Goal: Information Seeking & Learning: Learn about a topic

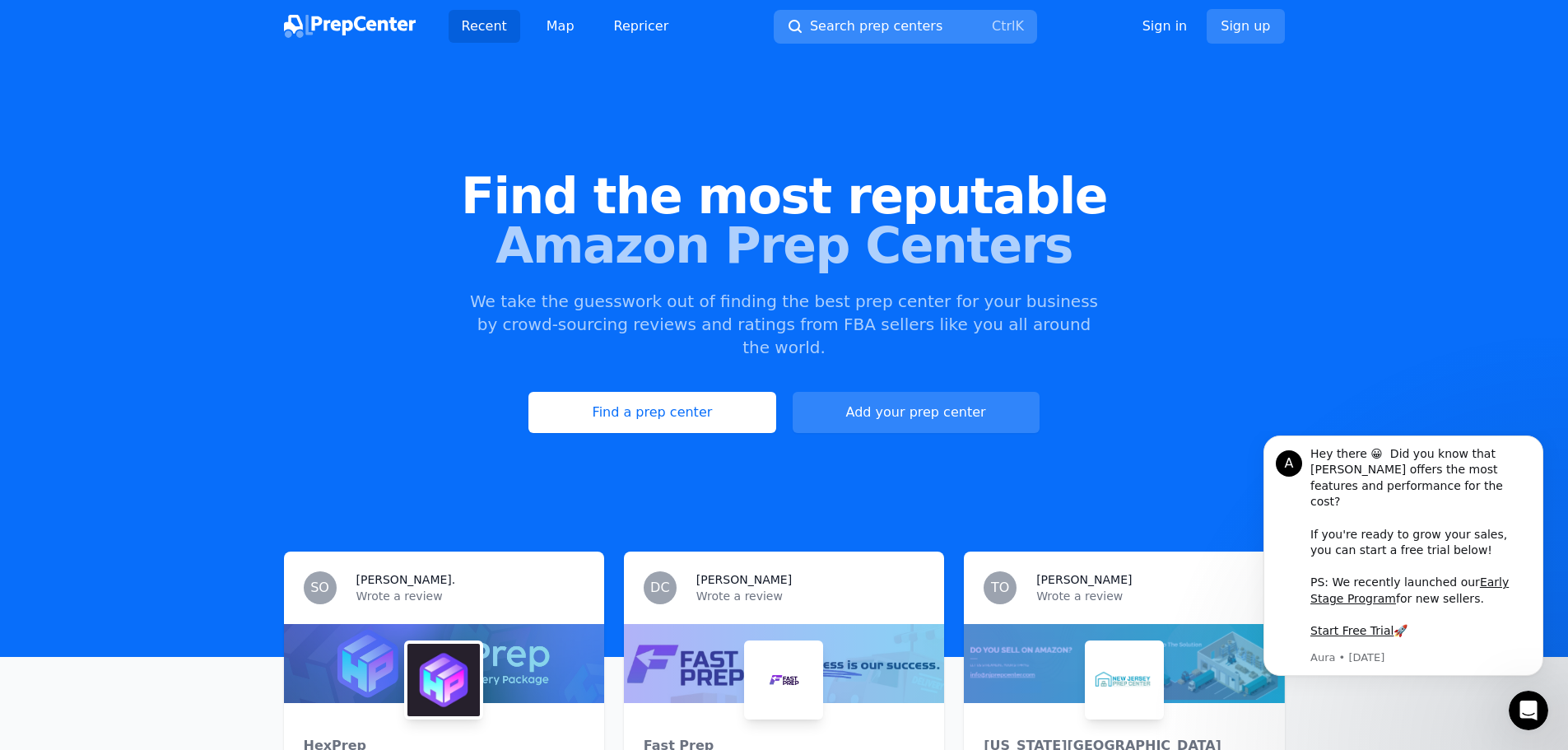
click at [849, 21] on span "Search prep centers" at bounding box center [876, 26] width 133 height 19
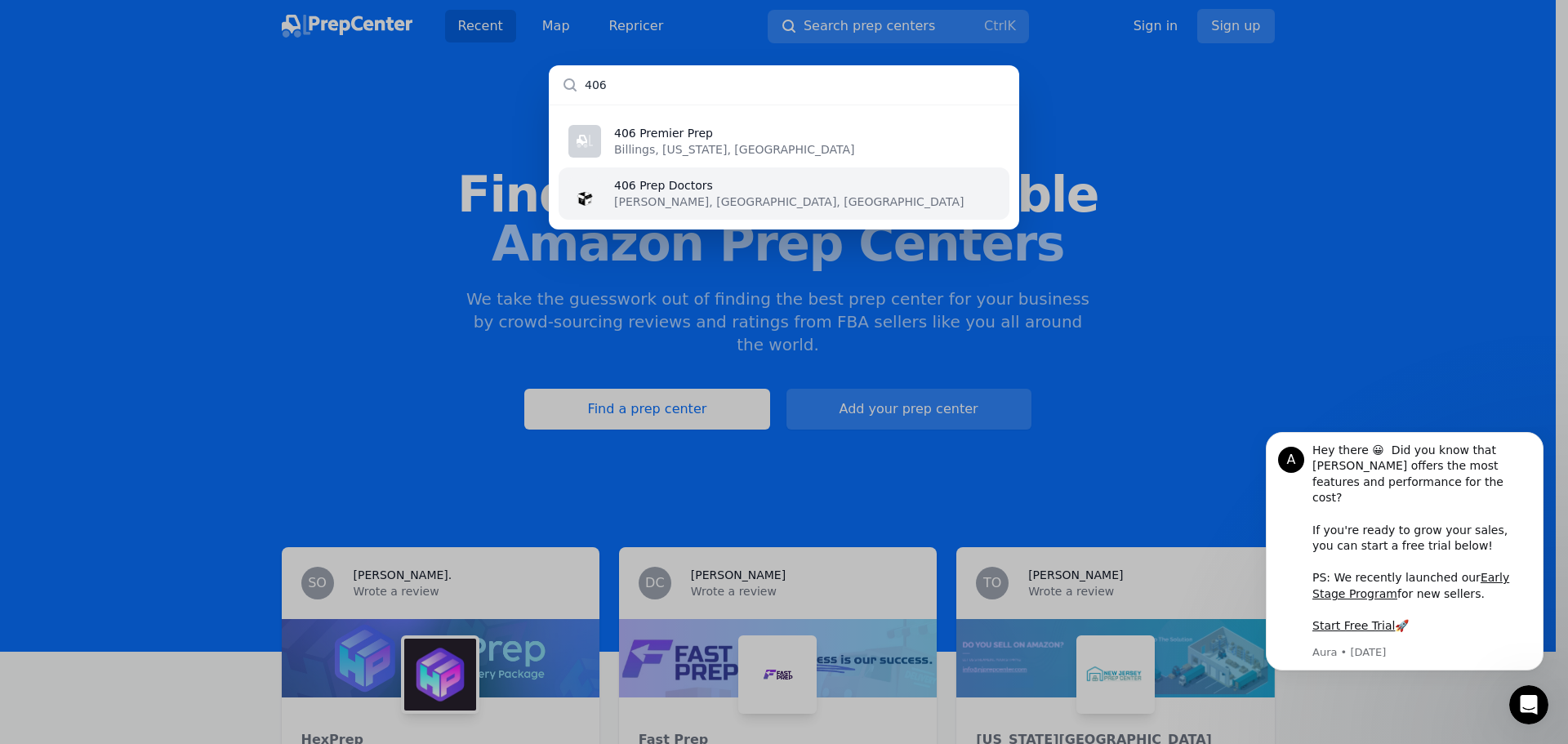
type input "406"
click at [705, 194] on li "[STREET_ADDRESS][PERSON_NAME]" at bounding box center [784, 194] width 451 height 52
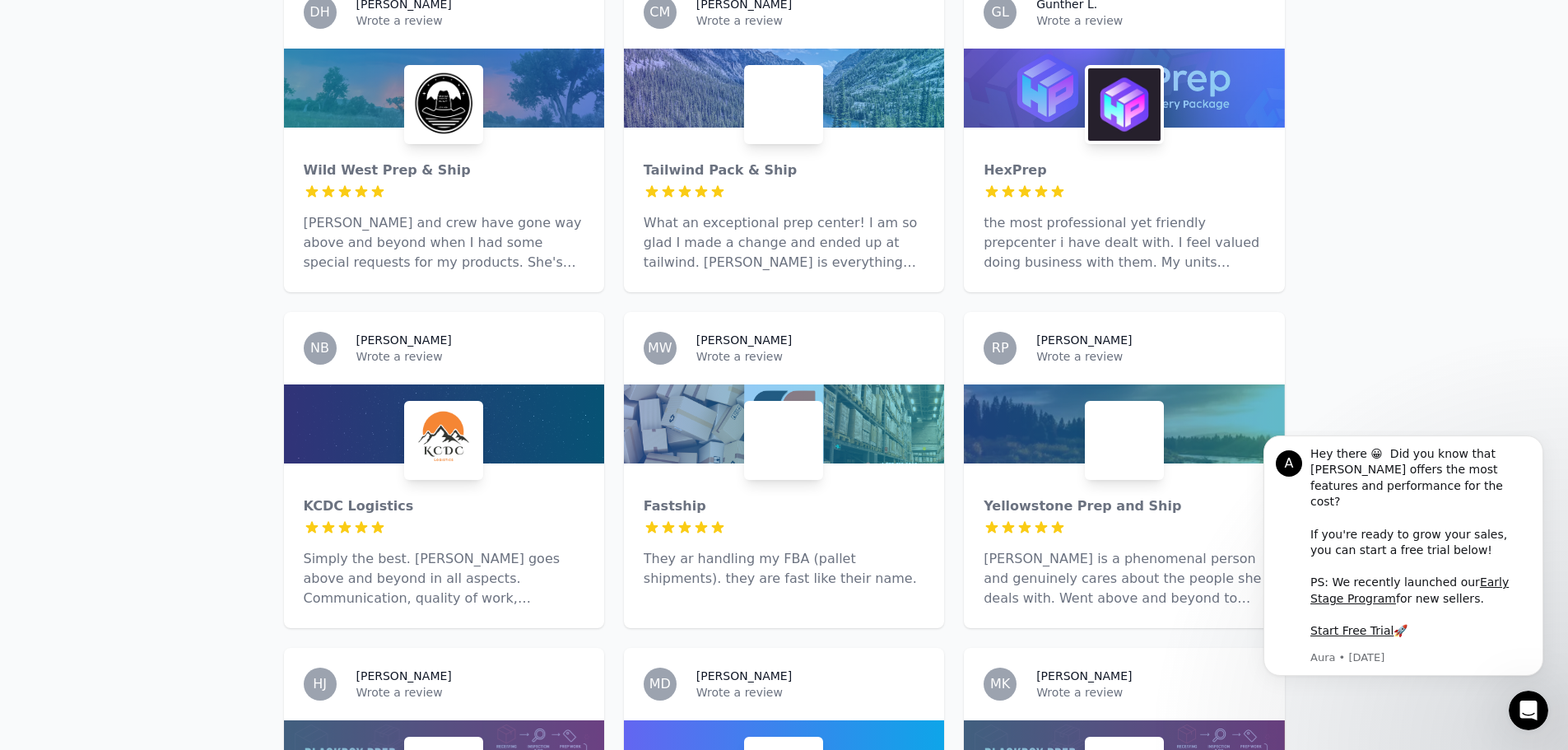
scroll to position [4362, 0]
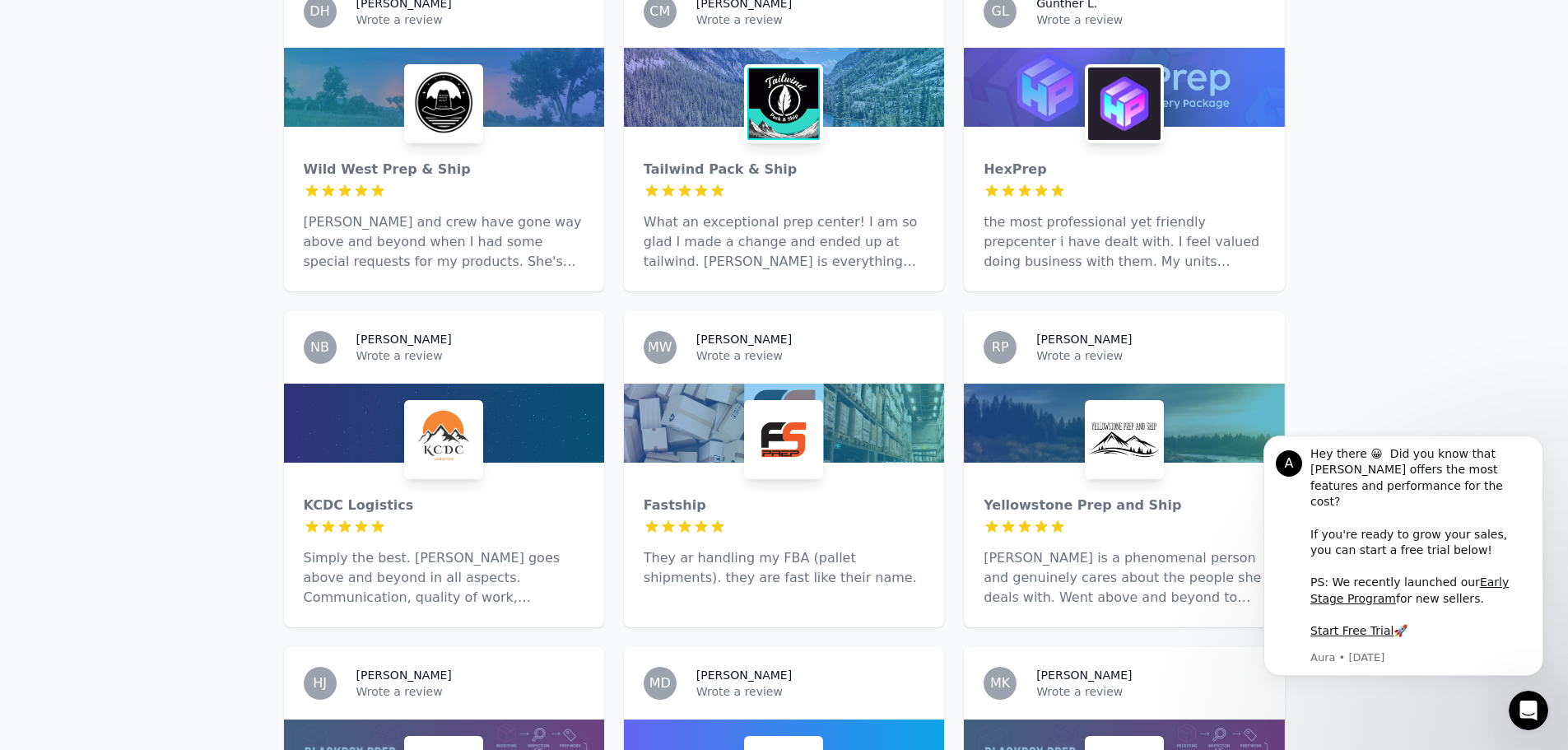
click at [1061, 331] on h3 "[PERSON_NAME]" at bounding box center [1083, 339] width 96 height 17
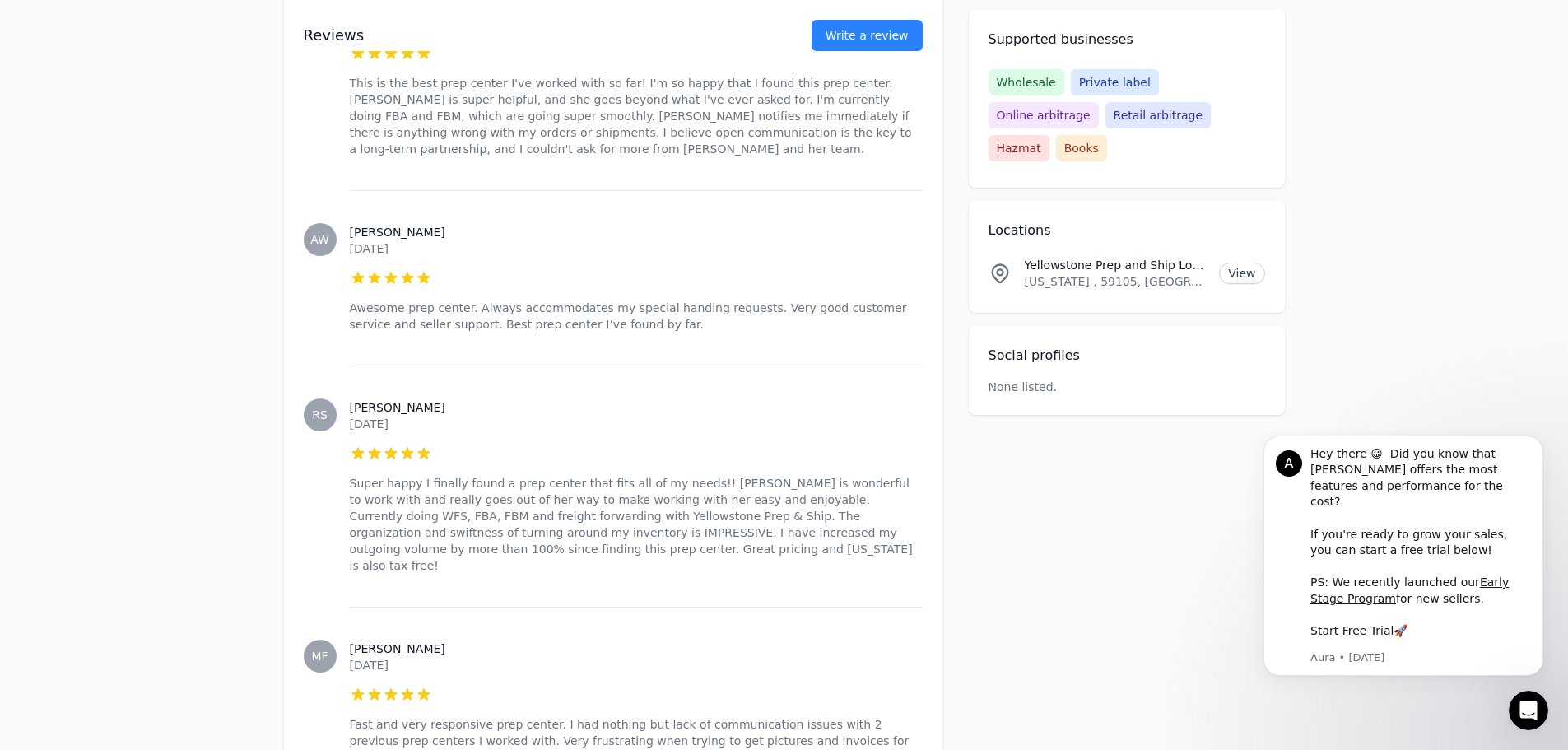
scroll to position [3868, 0]
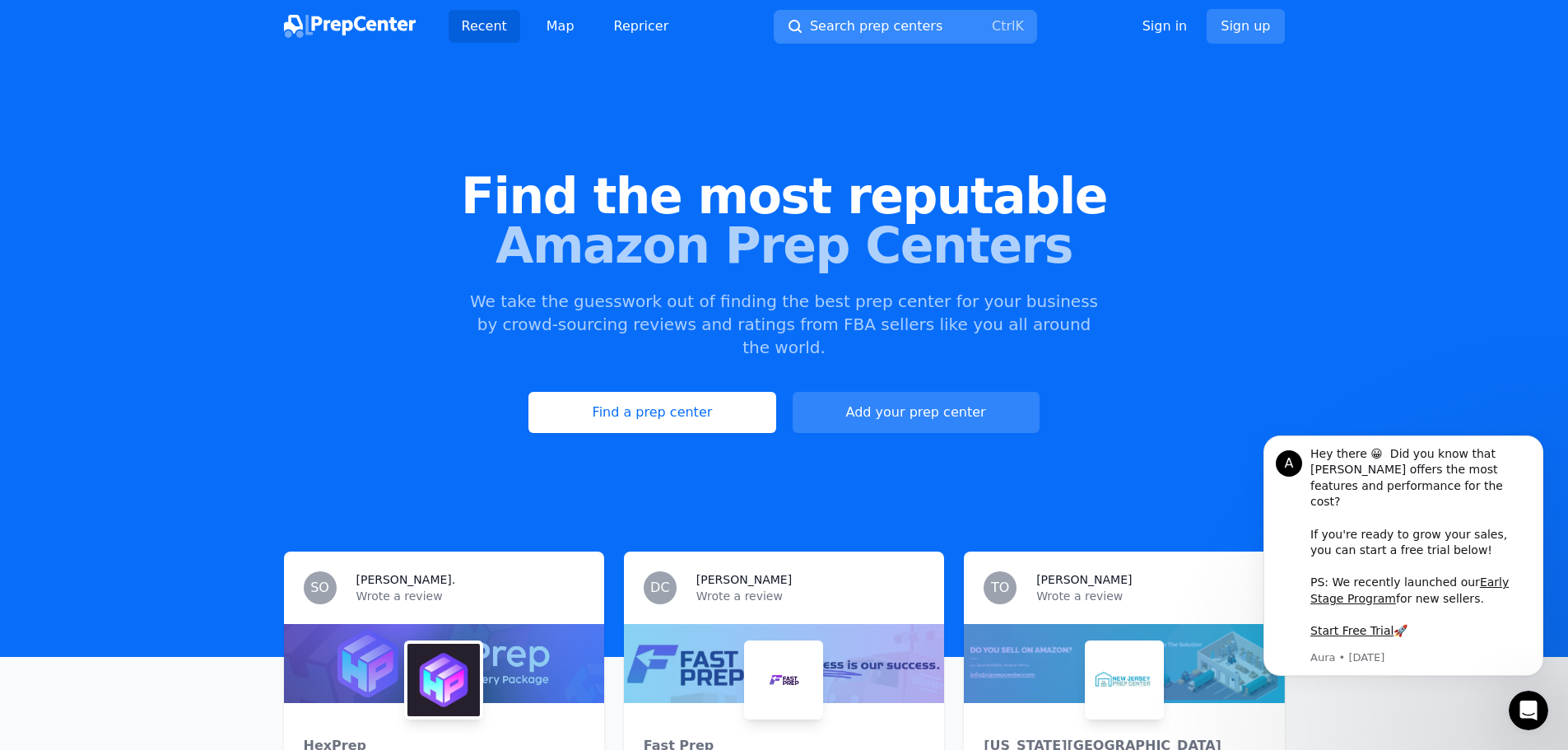
click at [881, 25] on span "Search prep centers" at bounding box center [876, 26] width 133 height 19
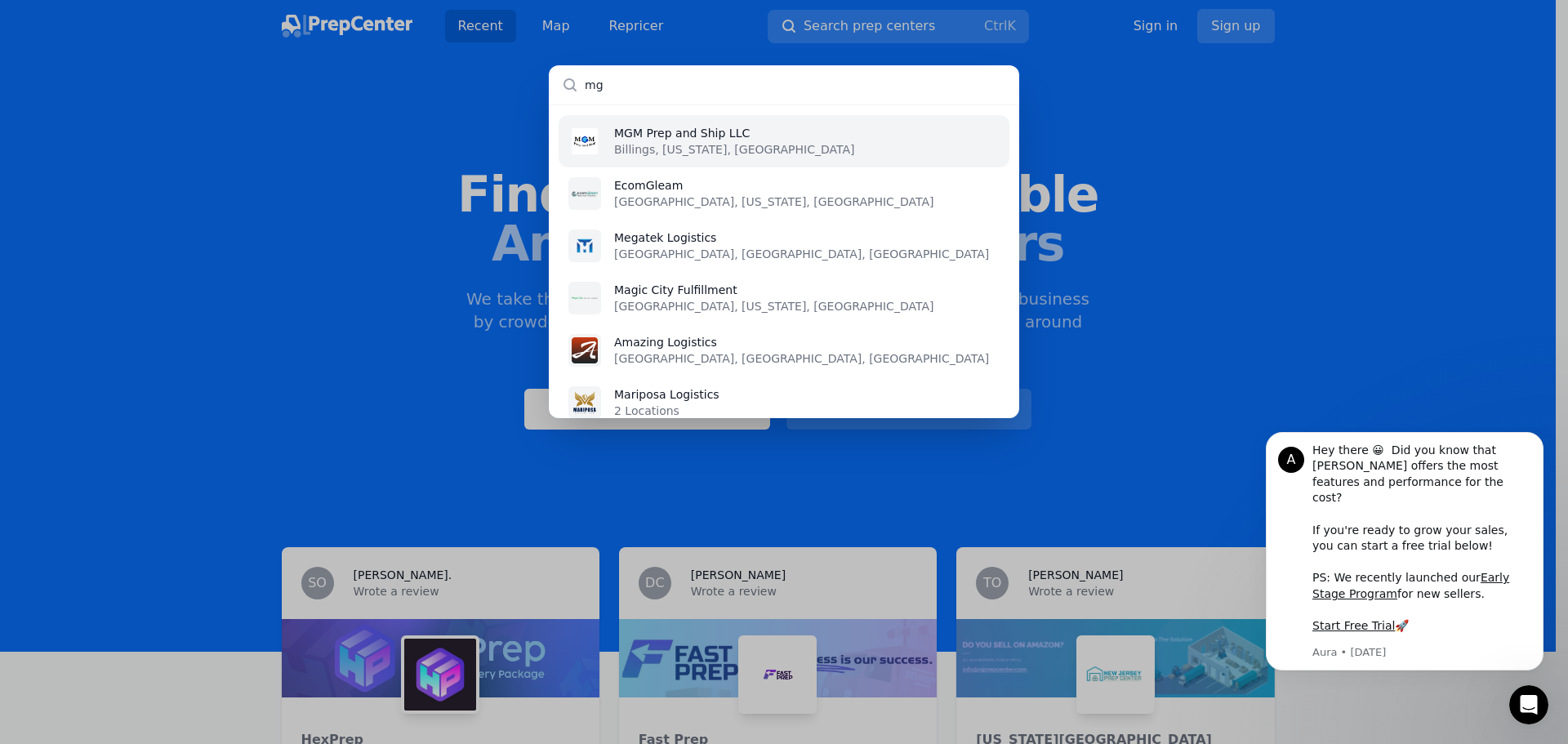
type input "mg"
click at [772, 136] on li "MGM Prep and Ship LLC [GEOGRAPHIC_DATA], [US_STATE], [GEOGRAPHIC_DATA]" at bounding box center [784, 141] width 451 height 52
